Goal: Task Accomplishment & Management: Use online tool/utility

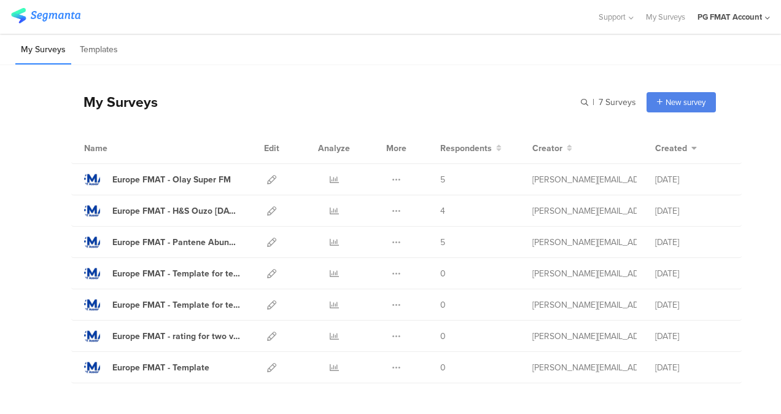
click at [754, 26] on div "PG FMAT Account" at bounding box center [734, 17] width 72 height 34
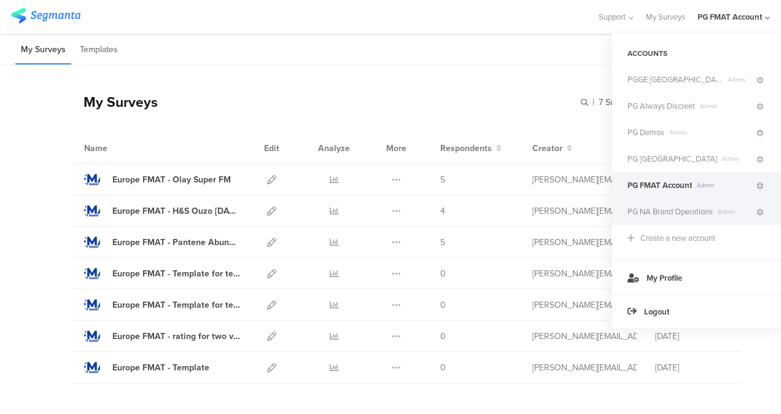
click at [696, 217] on div "PG NA Brand Operations Admin" at bounding box center [696, 211] width 169 height 26
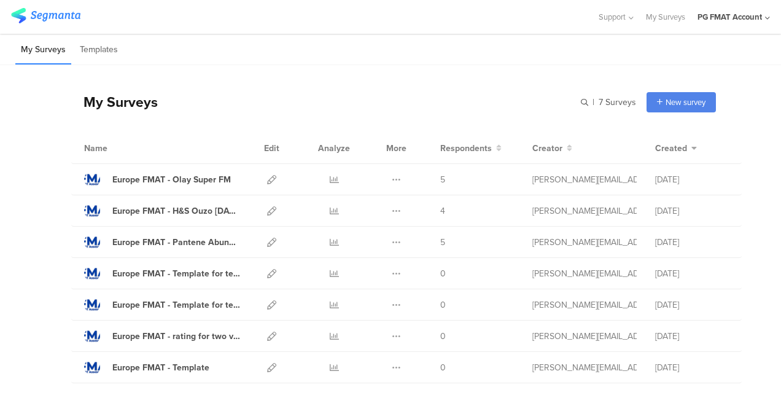
click at [753, 16] on div "PG FMAT Account" at bounding box center [730, 17] width 64 height 12
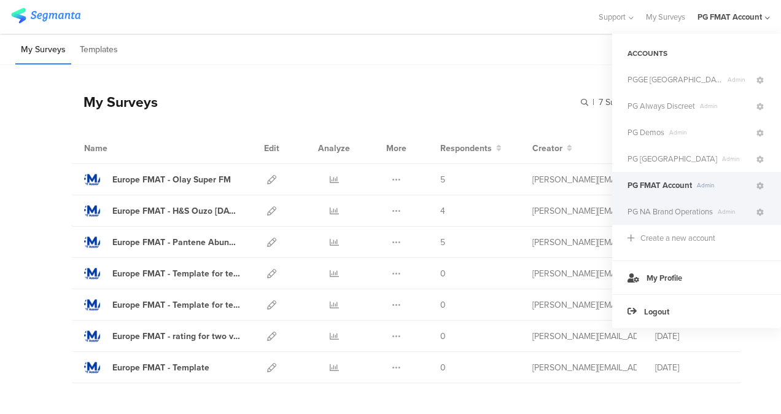
click at [687, 213] on span "PG NA Brand Operations" at bounding box center [670, 212] width 85 height 12
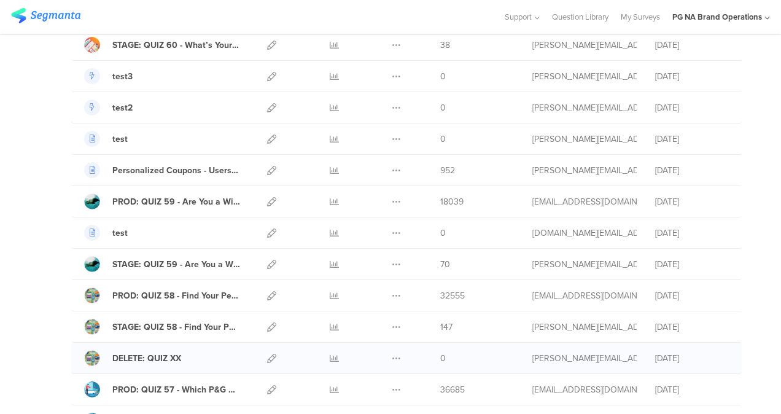
scroll to position [246, 0]
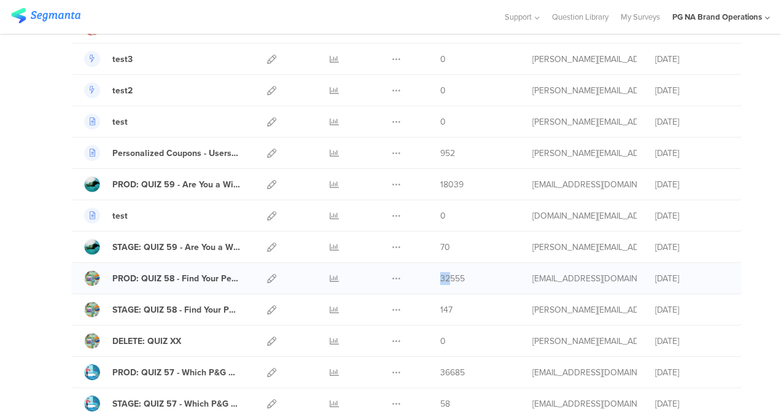
drag, startPoint x: 440, startPoint y: 278, endPoint x: 432, endPoint y: 279, distance: 8.1
click at [440, 279] on span "32555" at bounding box center [452, 278] width 25 height 13
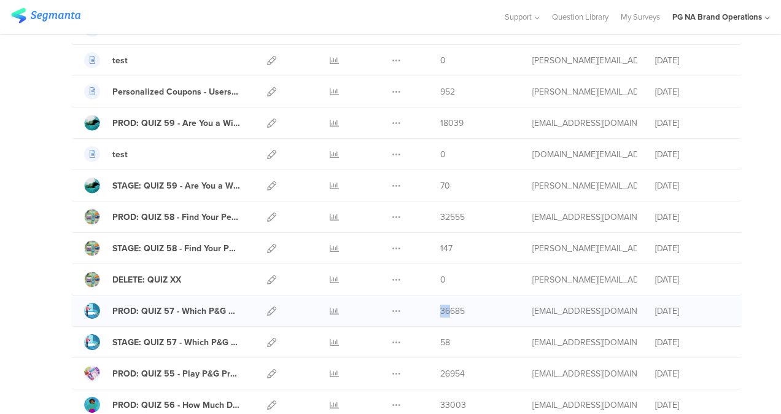
drag, startPoint x: 439, startPoint y: 308, endPoint x: 432, endPoint y: 307, distance: 6.9
click at [440, 307] on span "36685" at bounding box center [452, 311] width 25 height 13
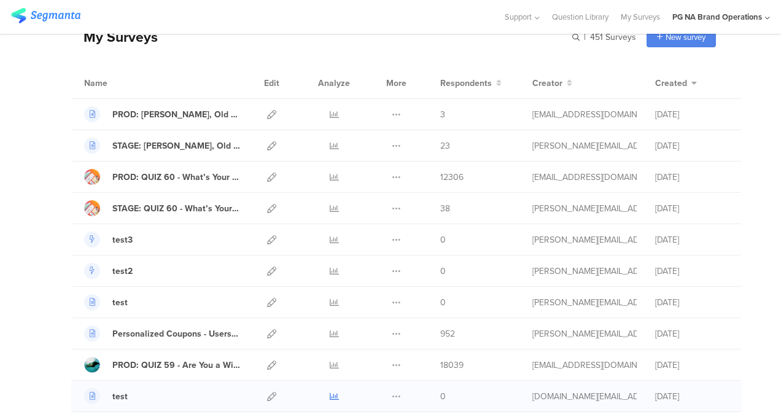
scroll to position [184, 0]
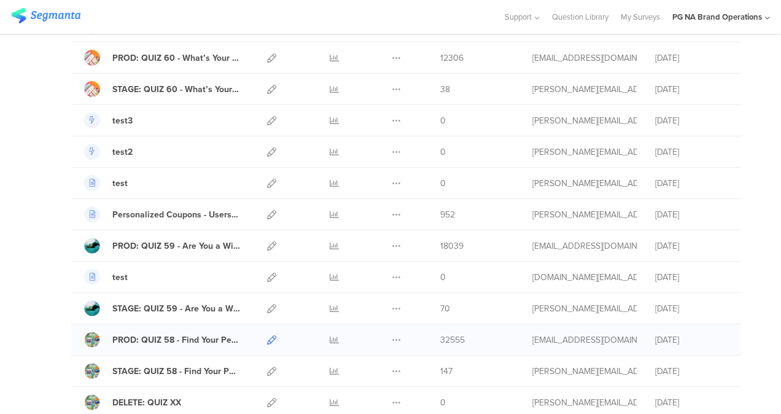
click at [267, 332] on link at bounding box center [271, 339] width 9 height 31
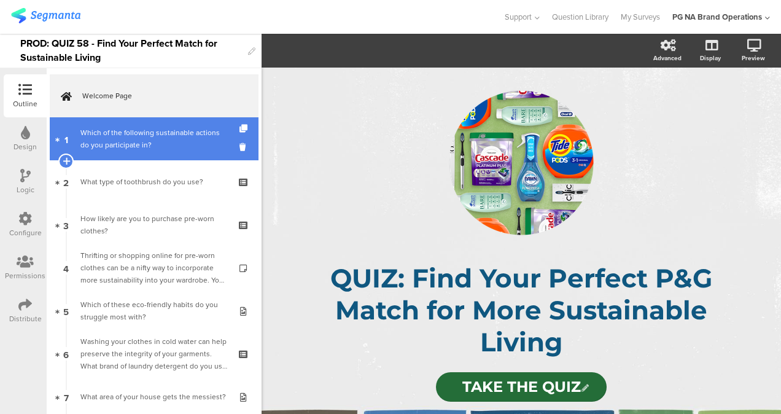
drag, startPoint x: 120, startPoint y: 133, endPoint x: 122, endPoint y: 144, distance: 11.8
click at [120, 133] on div "Which of the following sustainable actions do you participate in?" at bounding box center [153, 138] width 147 height 25
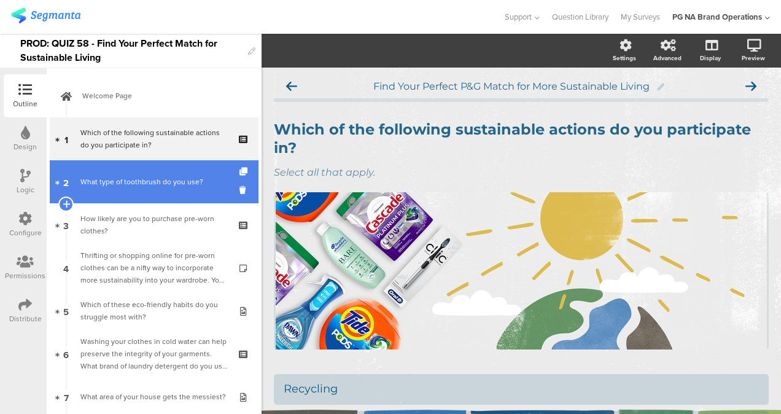
click at [118, 174] on link "2 What type of toothbrush do you use?" at bounding box center [154, 181] width 209 height 43
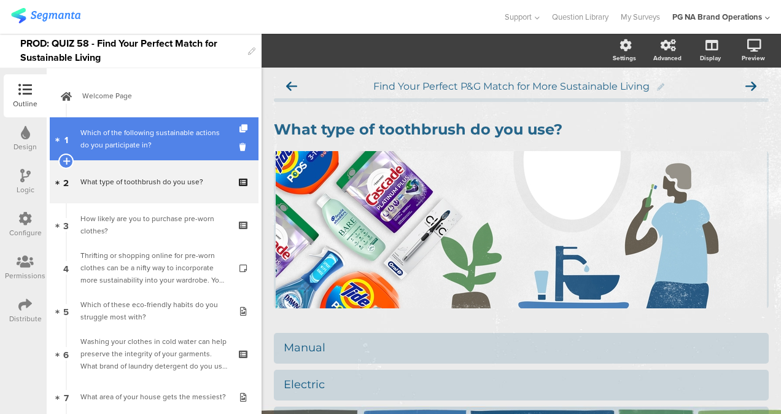
click at [117, 147] on div "Which of the following sustainable actions do you participate in?" at bounding box center [153, 138] width 147 height 25
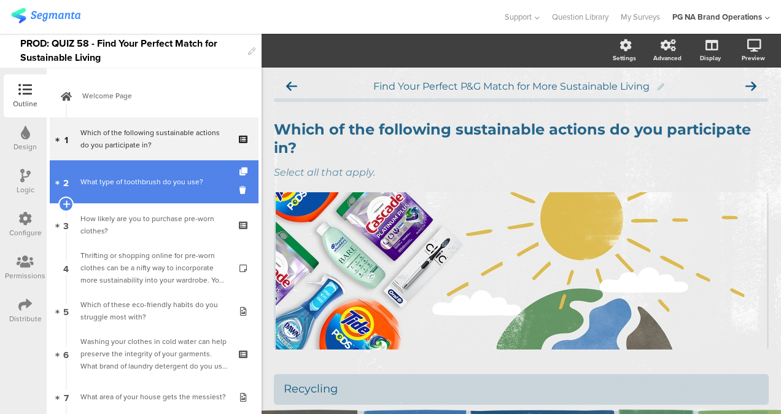
click at [118, 177] on div "What type of toothbrush do you use?" at bounding box center [153, 182] width 147 height 12
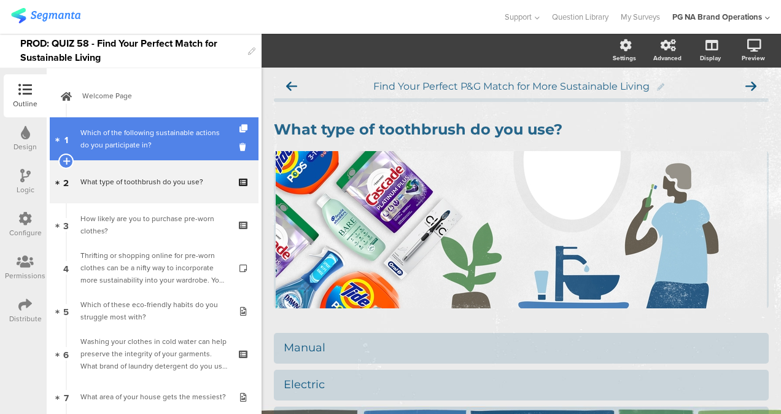
click at [149, 135] on div "Which of the following sustainable actions do you participate in?" at bounding box center [153, 138] width 147 height 25
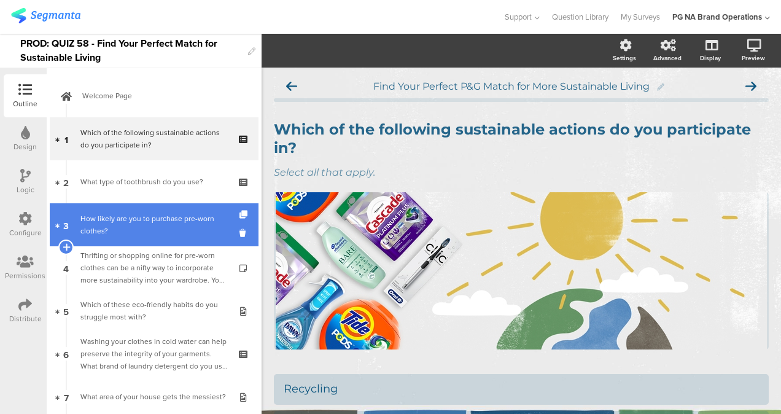
drag, startPoint x: 144, startPoint y: 177, endPoint x: 135, endPoint y: 206, distance: 30.1
